Goal: Transaction & Acquisition: Purchase product/service

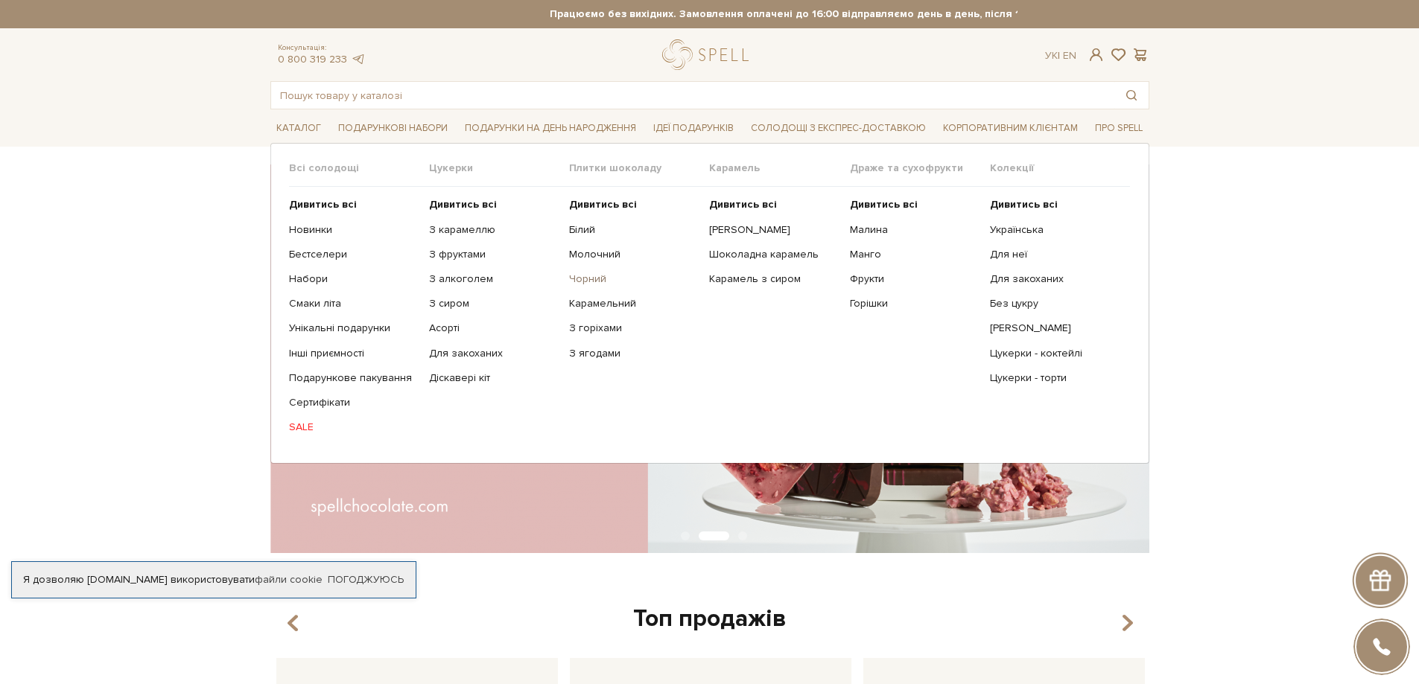
click at [583, 278] on link "Чорний" at bounding box center [633, 279] width 129 height 13
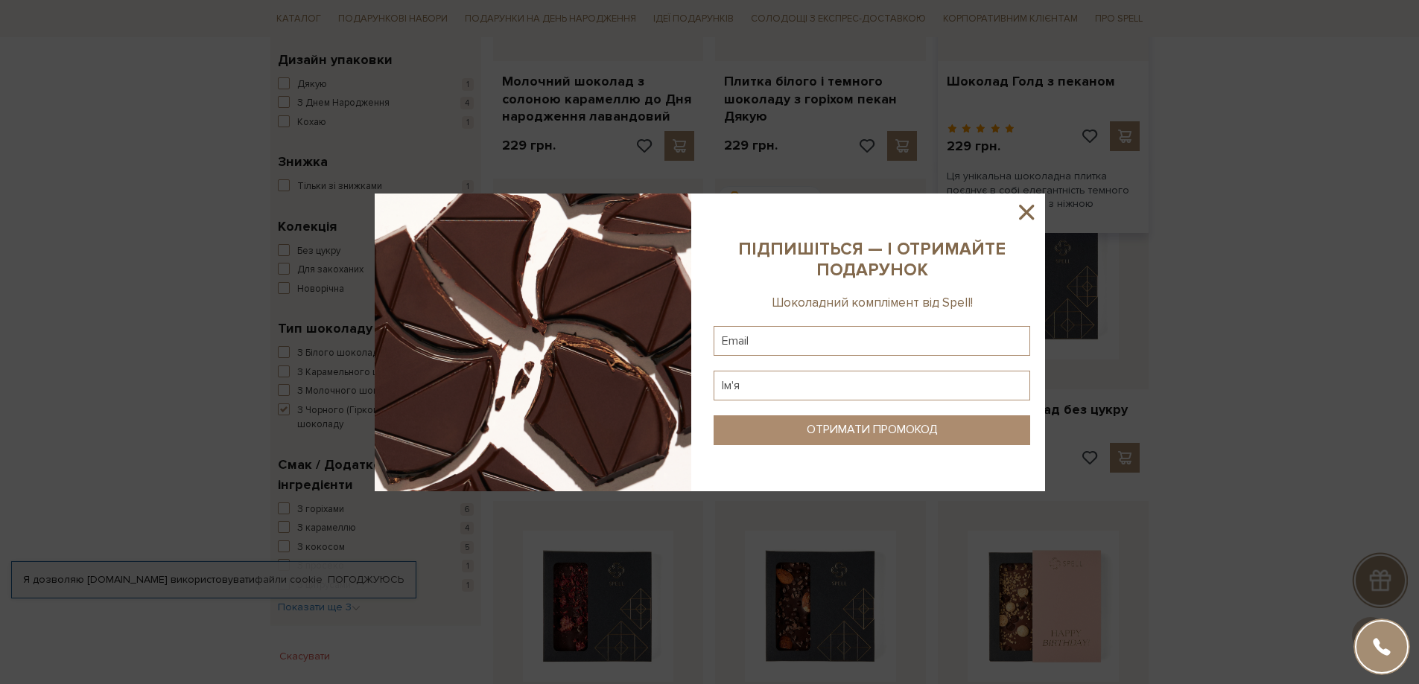
scroll to position [447, 0]
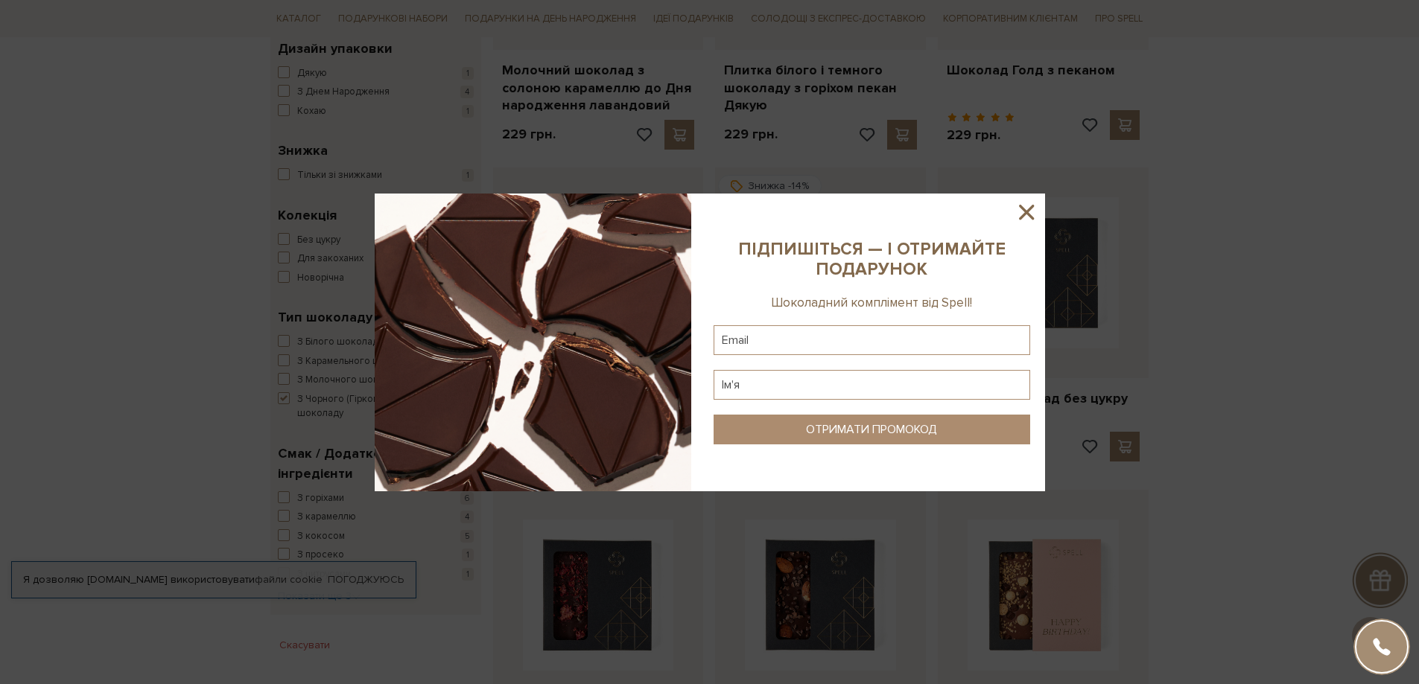
click at [1026, 213] on icon at bounding box center [1026, 212] width 15 height 15
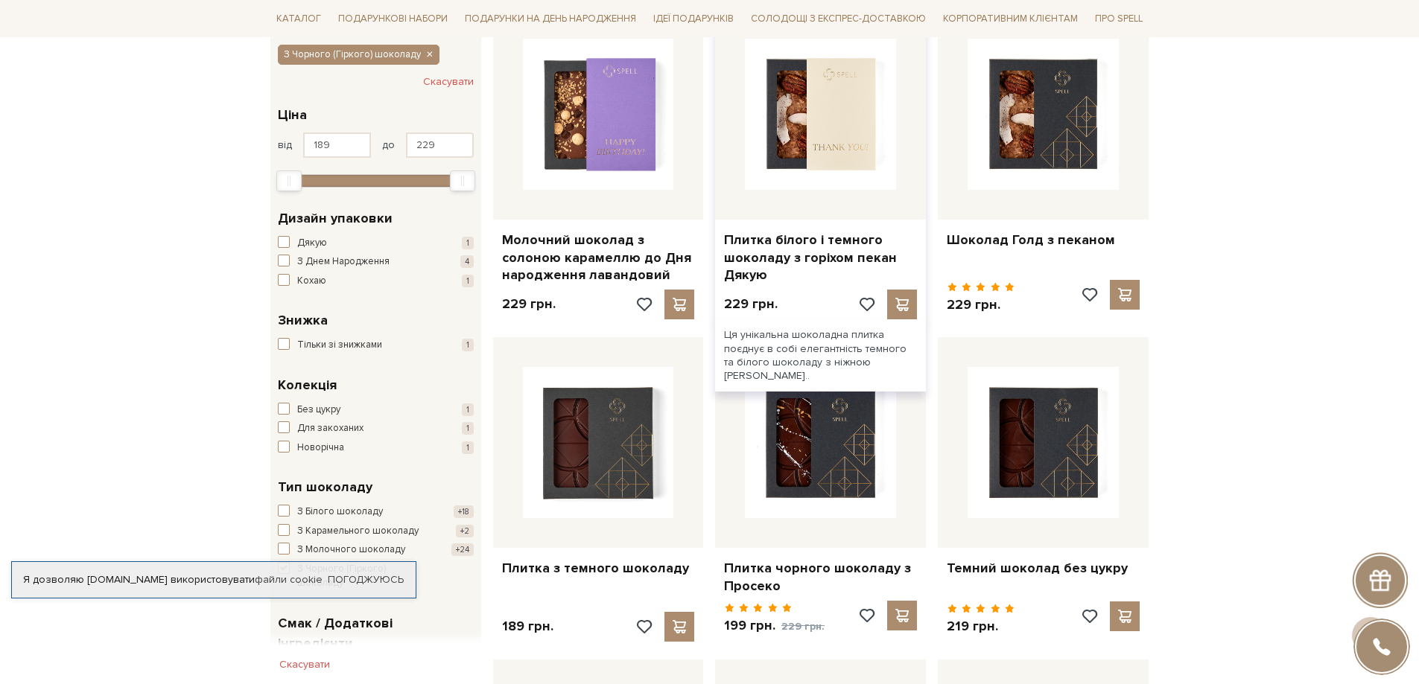
scroll to position [74, 0]
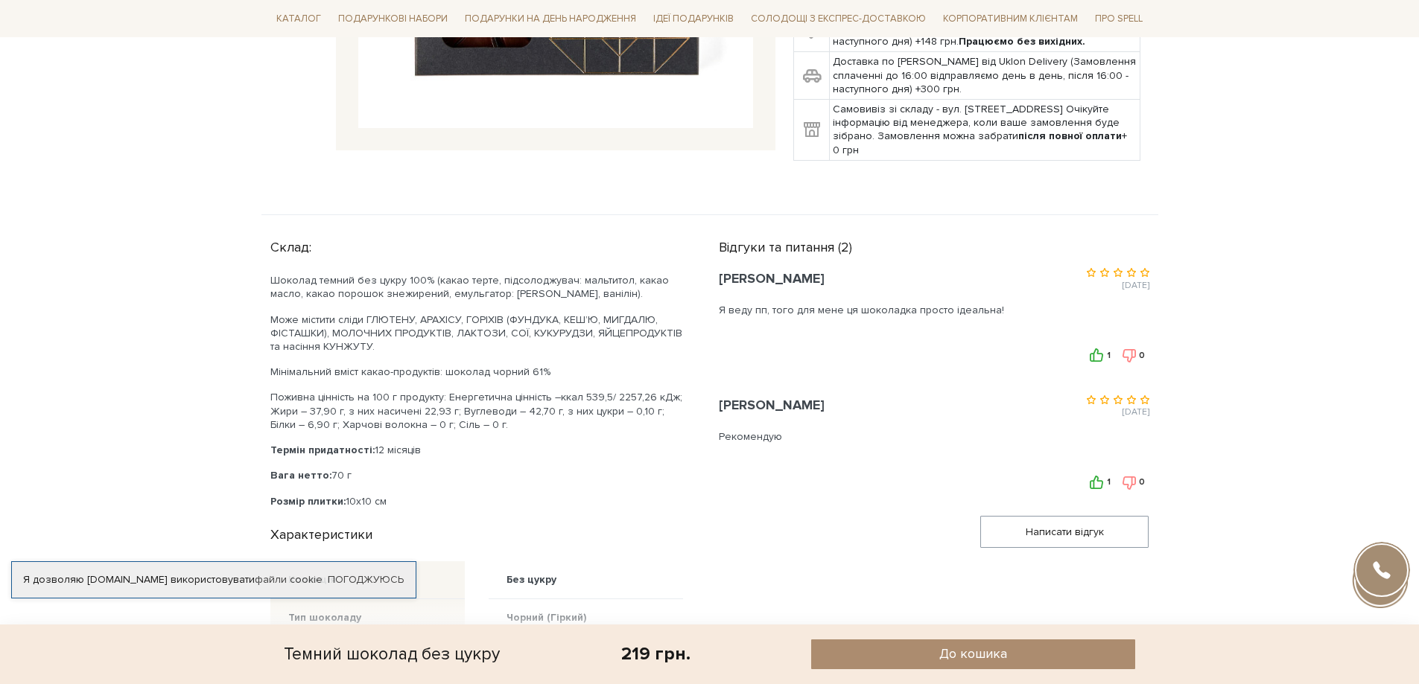
scroll to position [670, 0]
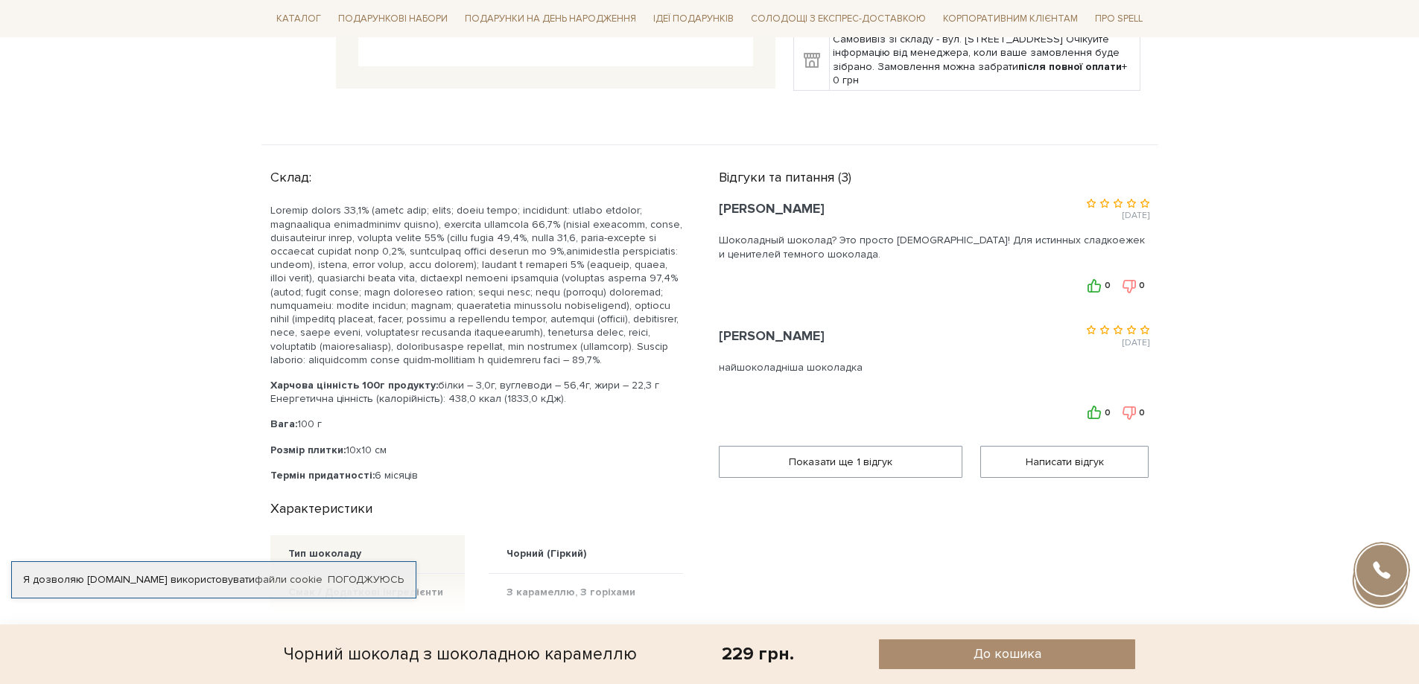
scroll to position [596, 0]
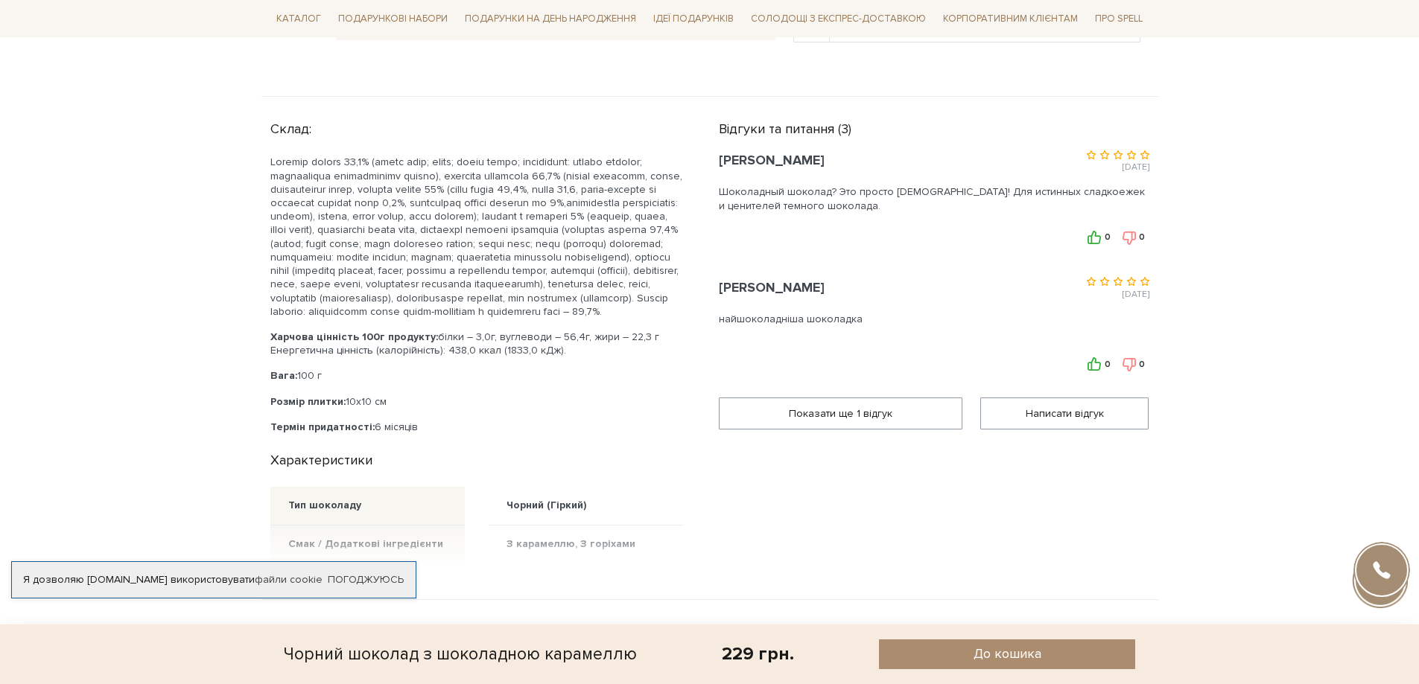
click at [918, 407] on span "Показати ще 1 вiдгук" at bounding box center [840, 413] width 224 height 31
